Goal: Find specific page/section: Find specific page/section

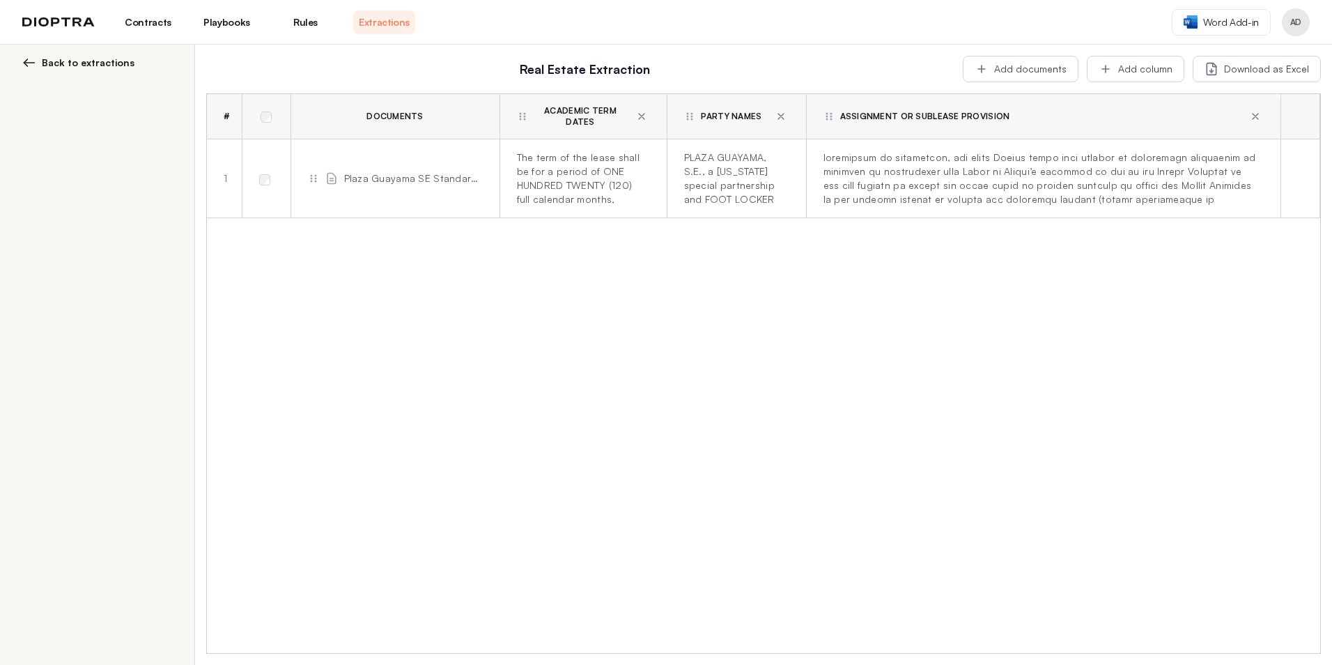
click at [134, 24] on link "Contracts" at bounding box center [148, 22] width 62 height 24
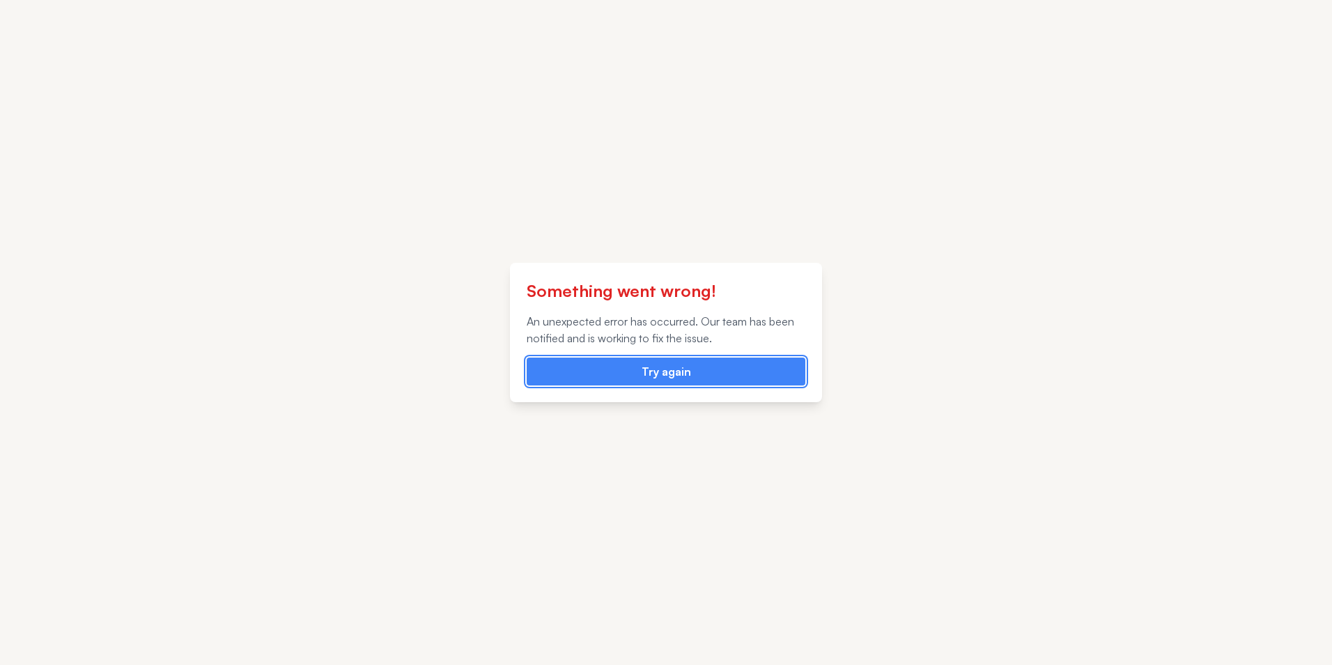
click at [674, 382] on button "Try again" at bounding box center [666, 371] width 279 height 28
click at [673, 370] on button "Try again" at bounding box center [666, 371] width 279 height 28
click at [612, 232] on div "Something went wrong! An unexpected error has occurred. Our team has been notif…" at bounding box center [666, 332] width 1332 height 665
